Goal: Task Accomplishment & Management: Use online tool/utility

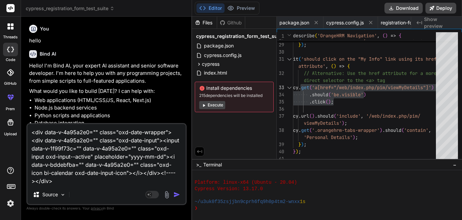
scroll to position [1526, 0]
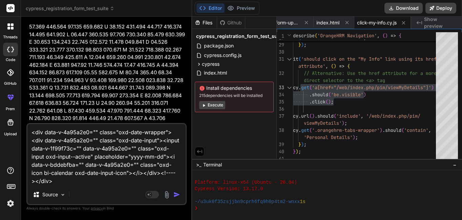
type textarea "<div data-v-4a95a2e0="" class="oxd-date-wrapper"><div data-v-4a95a2e0="" class=…"
type textarea "x"
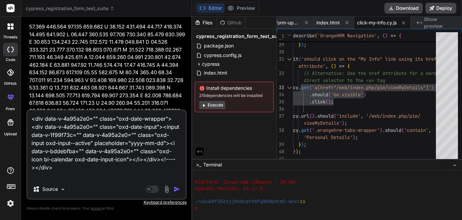
paste textarea "///<reference types = "cypress" /> it('should log in with valid credentials', (…"
type textarea "<div data-v-4a95a2e0="" class="oxd-date-wrapper"><div data-v-4a95a2e0="" class=…"
type textarea "x"
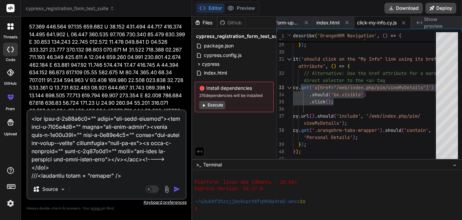
scroll to position [472, 0]
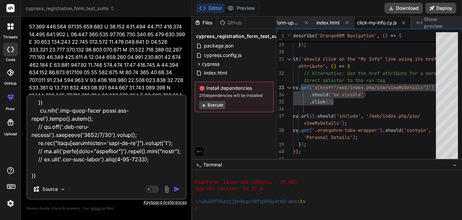
type textarea "<div data-v-4a95a2e0="" class="oxd-date-wrapper"><div data-v-4a95a2e0="" class=…"
type textarea "x"
paste textarea "Loremip DoloRsitam Consec: -- Adipis: 6 Elitsed: -- DoeiusMOD.te.in45:11 utlabo…"
type textarea "<div data-v-4a95a2e0="" class="oxd-date-wrapper"><div data-v-4a95a2e0="" class=…"
type textarea "x"
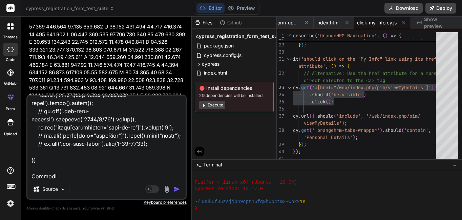
scroll to position [1937, 0]
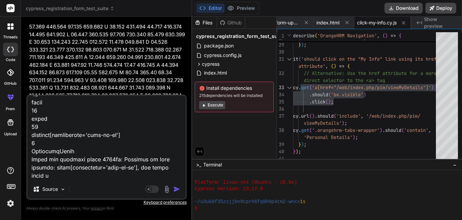
type textarea "<div data-v-4a95a2e0="" class="oxd-date-wrapper"><div data-v-4a95a2e0="" class=…"
click at [175, 189] on img "button" at bounding box center [177, 189] width 7 height 7
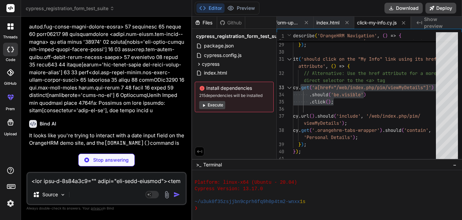
scroll to position [19572, 0]
type textarea "x"
type textarea ""cypress": "^13.6.0" } }"
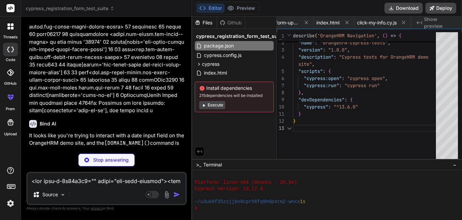
scroll to position [0, 0]
type textarea "x"
type textarea "viewportHeight: 720, video: false, screenshotOnRunFailure: true, defaultCommand…"
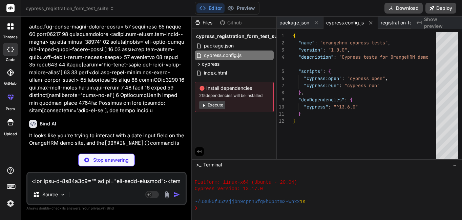
type textarea "x"
type textarea "// 3. Select the day // Use a regex to match the day number exactly, avoiding p…"
type textarea "x"
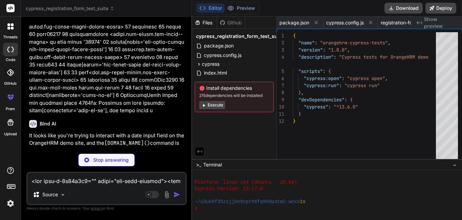
type textarea "// Import commands.js using ES2015 syntax: import './commands' // Alternatively…"
type textarea "x"
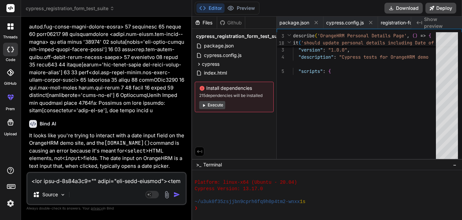
type textarea "x"
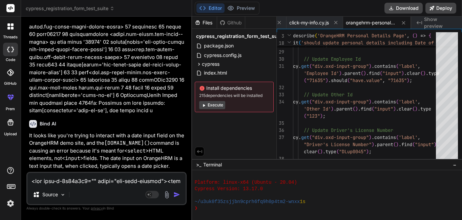
scroll to position [1900, 0]
click at [378, 25] on span "orangehrm-personal-details.cy.js" at bounding box center [371, 22] width 51 height 7
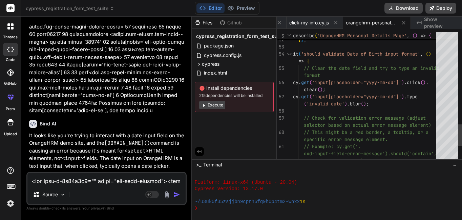
type textarea "it('should validate Date of Birth input format', () => { // Clear the date fiel…"
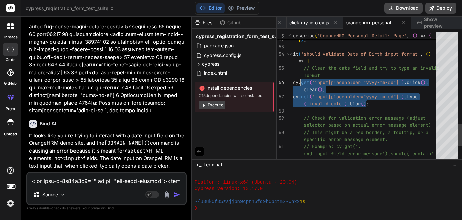
drag, startPoint x: 386, startPoint y: 106, endPoint x: 301, endPoint y: 81, distance: 88.9
